Goal: Browse casually: Explore the website without a specific task or goal

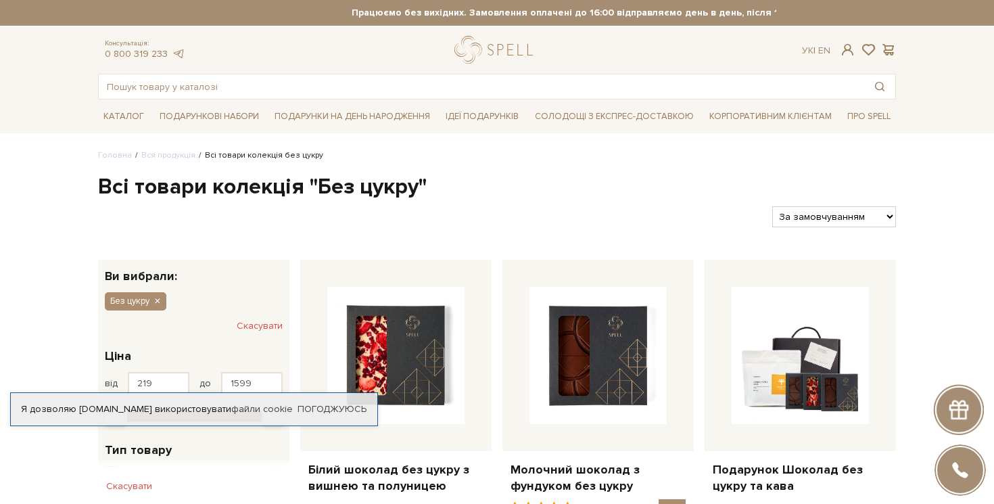
click at [392, 198] on h1 "Всі товари колекція "Без цукру"" at bounding box center [497, 187] width 798 height 28
click at [379, 204] on div "Фільтри За замовчуванням За Ціною (зростання) За Ціною (зменшення) Новинки За п…" at bounding box center [497, 211] width 809 height 32
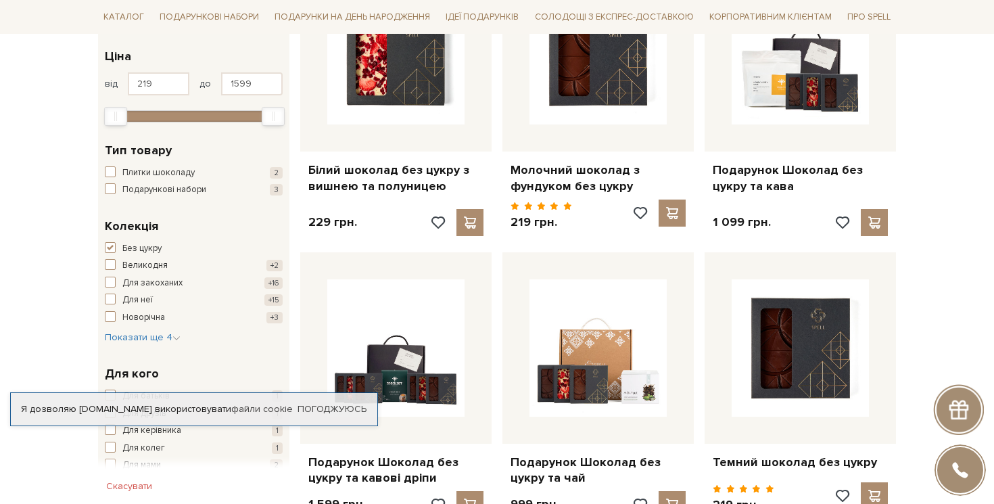
scroll to position [402, 0]
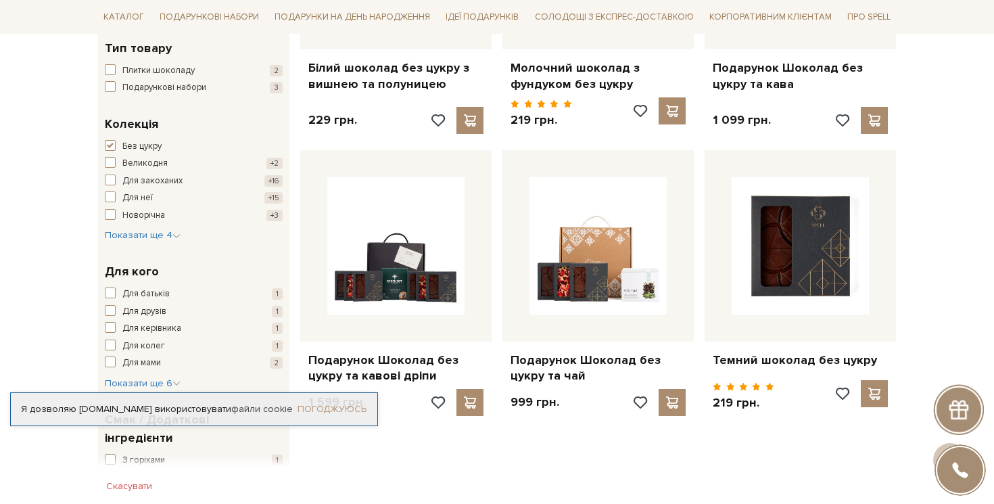
click at [333, 403] on link "Погоджуюсь" at bounding box center [332, 409] width 69 height 12
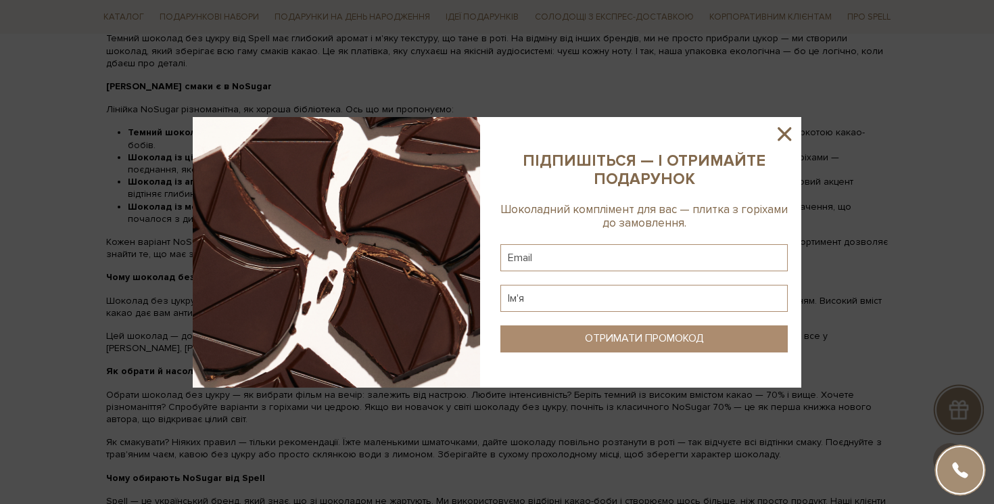
scroll to position [955, 0]
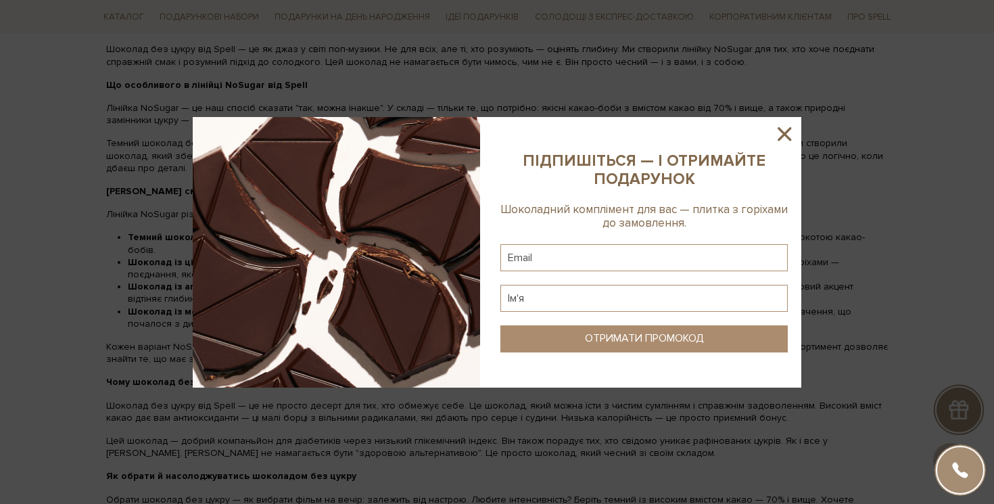
click at [786, 133] on icon at bounding box center [785, 134] width 14 height 14
